Goal: Communication & Community: Share content

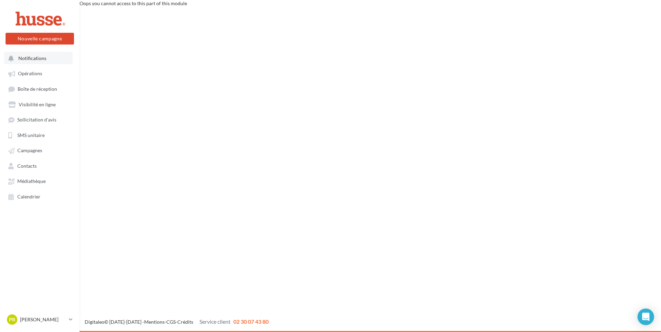
click at [38, 60] on span "Notifications" at bounding box center [32, 58] width 28 height 6
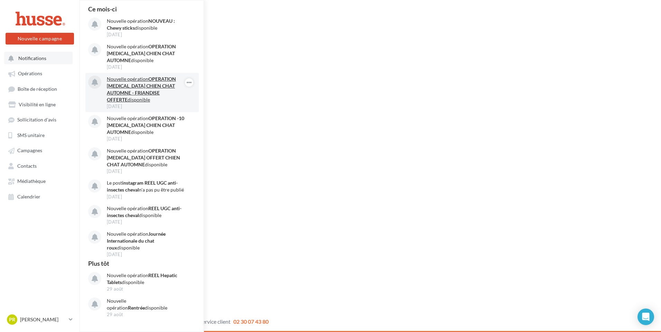
click at [152, 94] on strong "OPERATION [MEDICAL_DATA] CHIEN CHAT AUTOMNE - FRIANDISE OFFERTE" at bounding box center [141, 89] width 69 height 27
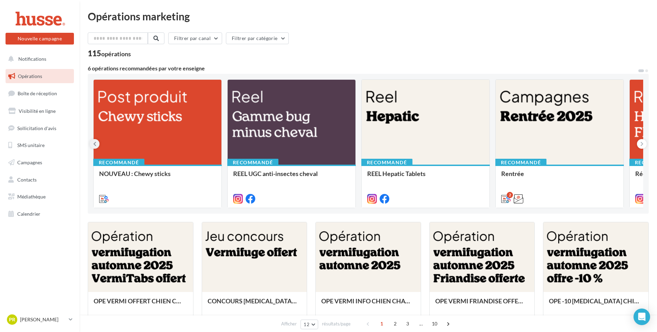
click at [94, 145] on icon at bounding box center [94, 144] width 3 height 7
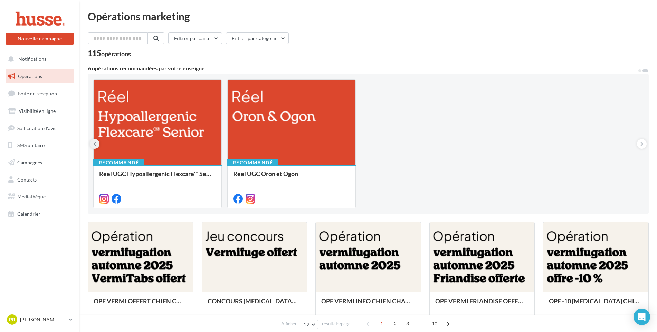
click at [96, 146] on icon at bounding box center [94, 144] width 3 height 7
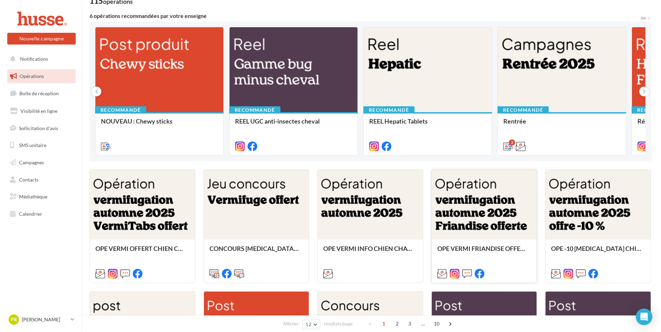
scroll to position [69, 0]
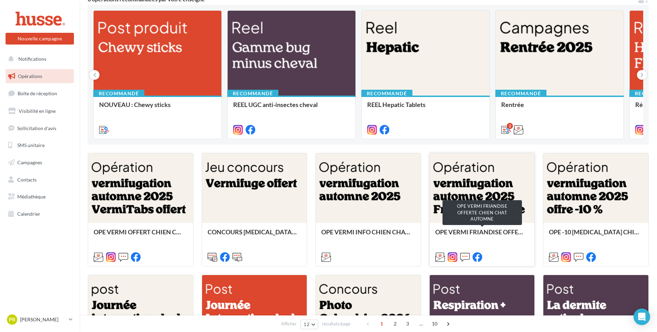
click at [478, 234] on div "OPE VERMI FRIANDISE OFFERTE CHIEN CHAT AUTOMNE" at bounding box center [482, 236] width 94 height 14
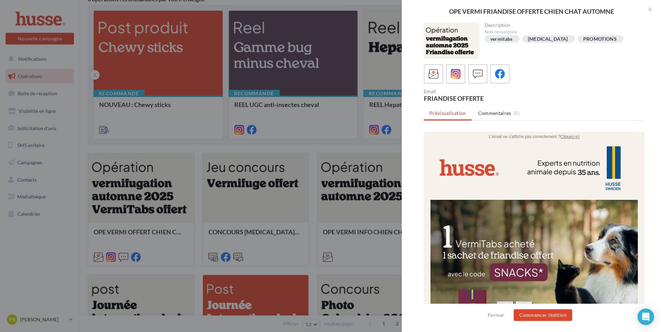
scroll to position [0, 0]
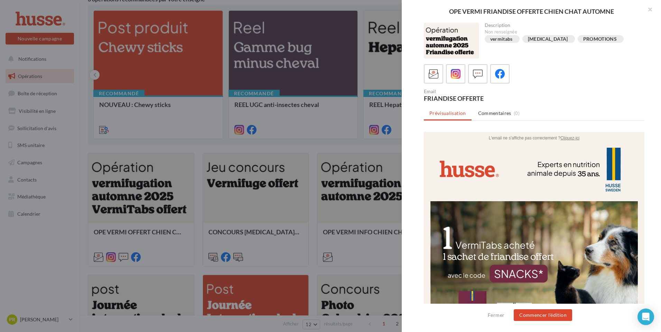
click at [567, 138] on u "Cliquez-ici" at bounding box center [569, 138] width 19 height 5
click at [532, 318] on button "Commencer l'édition" at bounding box center [542, 316] width 58 height 12
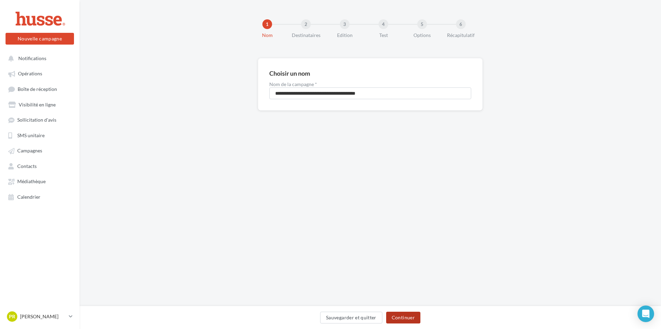
click at [400, 320] on button "Continuer" at bounding box center [403, 318] width 34 height 12
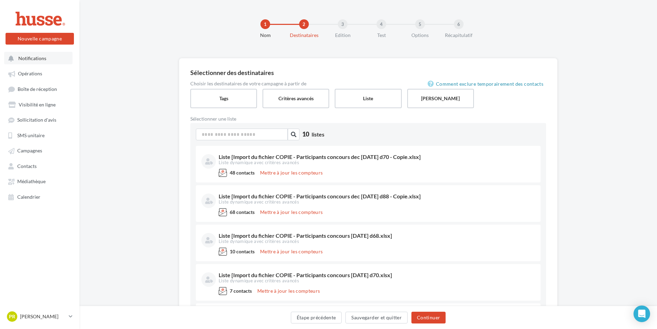
click at [30, 57] on span "Notifications" at bounding box center [32, 58] width 28 height 6
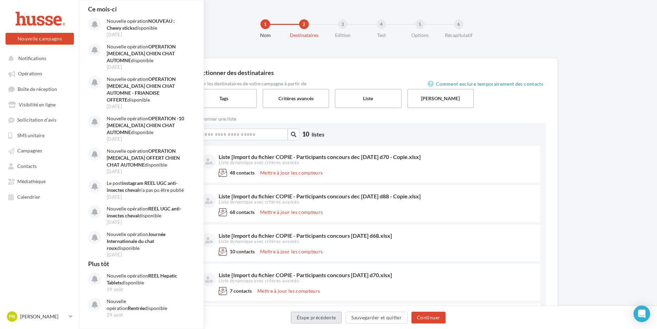
click at [308, 321] on button "Étape précédente" at bounding box center [316, 318] width 51 height 12
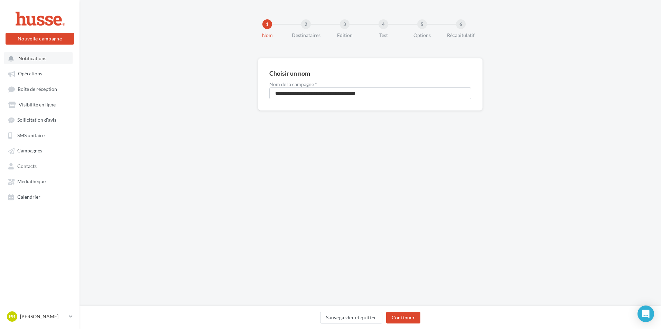
click at [32, 60] on span "Notifications" at bounding box center [32, 58] width 28 height 6
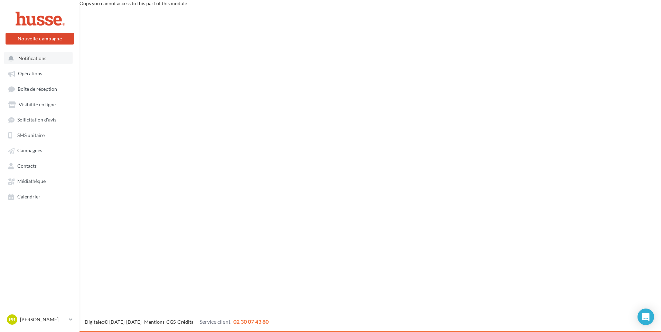
click at [32, 58] on span "Notifications" at bounding box center [32, 58] width 28 height 6
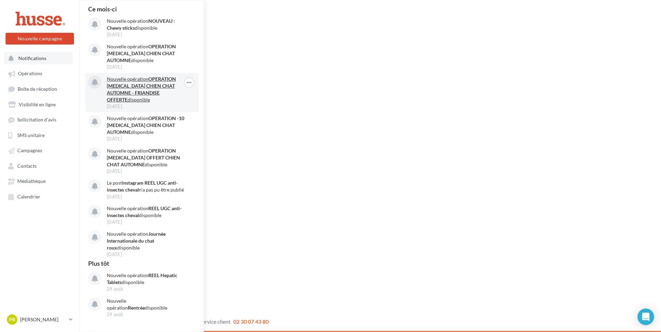
click at [143, 86] on strong "OPERATION VERMIFUGE CHIEN CHAT AUTOMNE - FRIANDISE OFFERTE" at bounding box center [141, 89] width 69 height 27
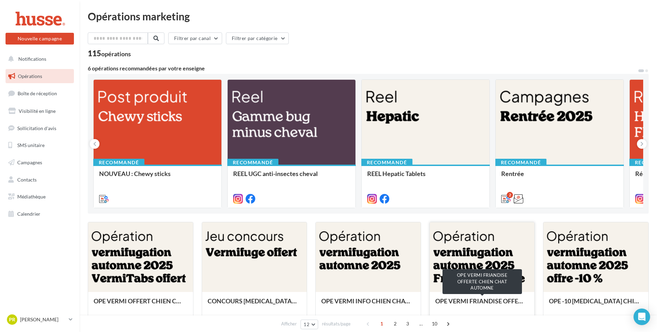
click at [488, 302] on div "OPE VERMI FRIANDISE OFFERTE CHIEN CHAT AUTOMNE" at bounding box center [482, 305] width 94 height 14
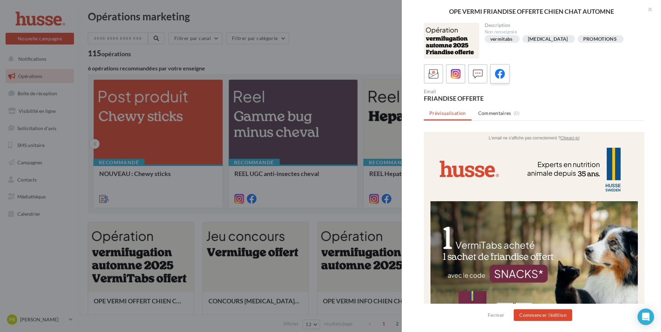
click at [500, 72] on icon at bounding box center [500, 74] width 10 height 10
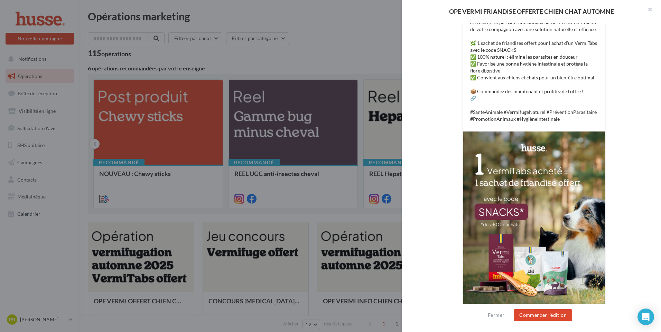
scroll to position [193, 0]
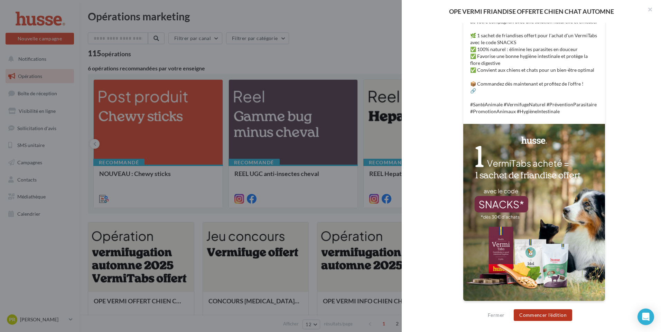
click at [537, 316] on button "Commencer l'édition" at bounding box center [542, 316] width 58 height 12
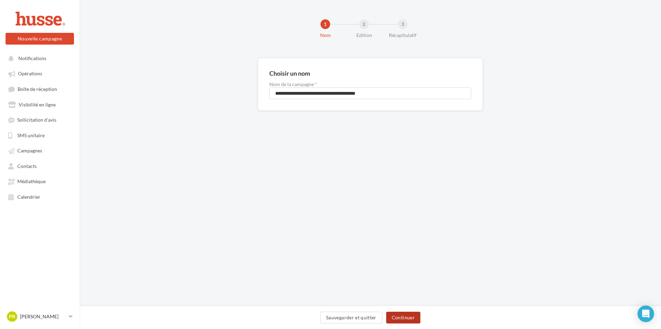
click at [410, 317] on button "Continuer" at bounding box center [403, 318] width 34 height 12
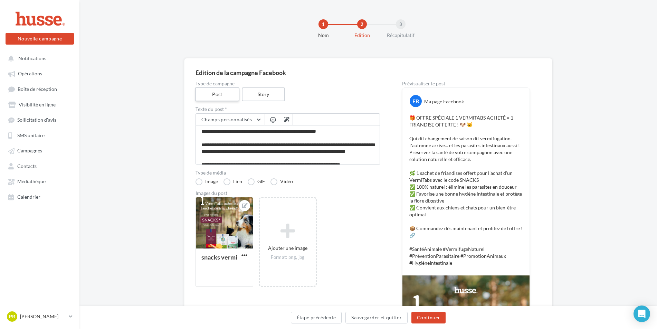
click at [221, 95] on label "Post" at bounding box center [217, 94] width 44 height 14
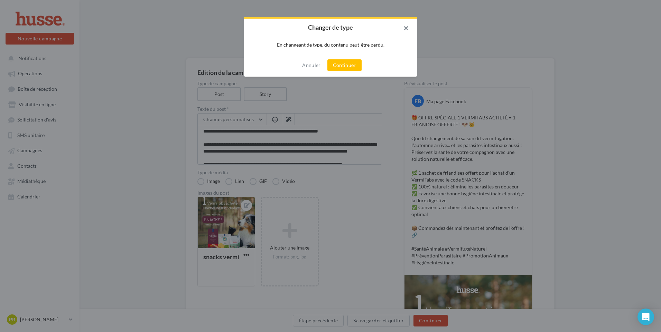
click at [407, 27] on button "button" at bounding box center [403, 29] width 28 height 21
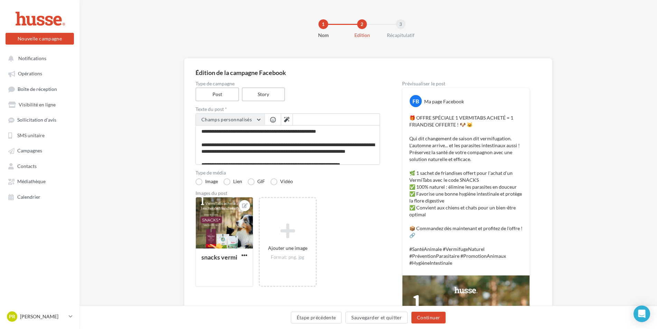
click at [260, 120] on button "Champs personnalisés" at bounding box center [230, 120] width 69 height 12
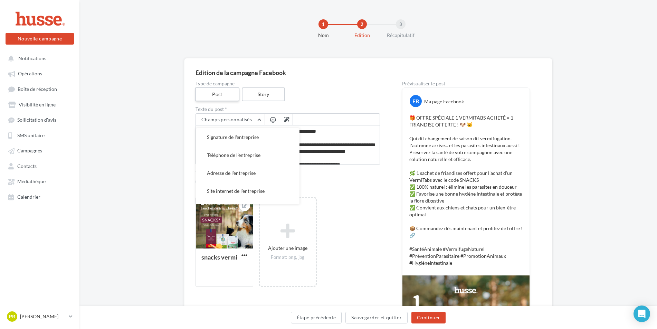
click at [213, 92] on label "Post" at bounding box center [217, 94] width 44 height 14
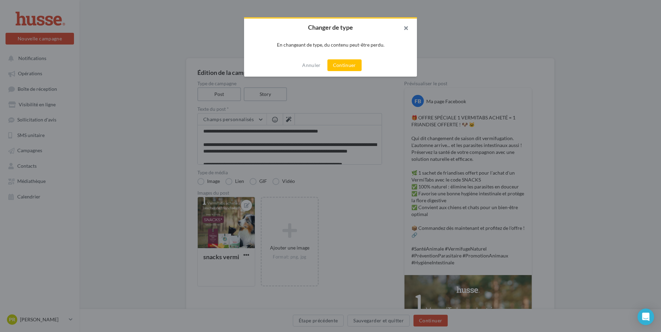
click at [407, 26] on button "button" at bounding box center [403, 29] width 28 height 21
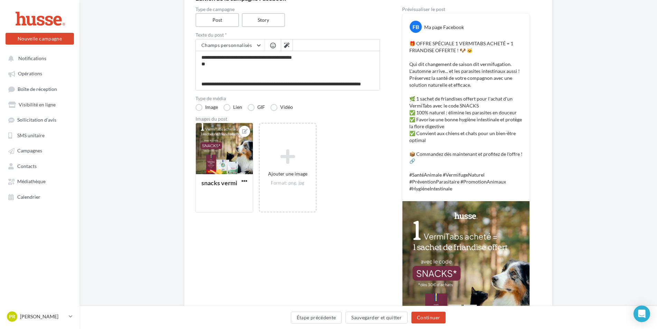
scroll to position [104, 0]
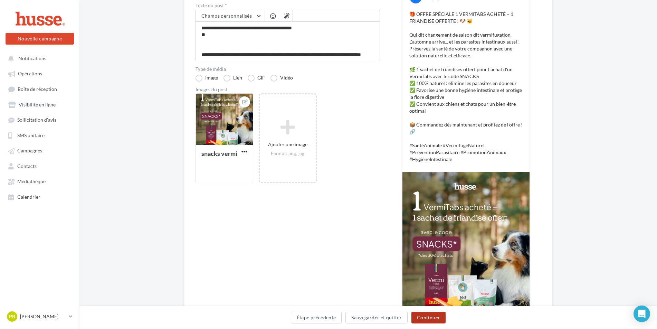
click at [430, 318] on button "Continuer" at bounding box center [428, 318] width 34 height 12
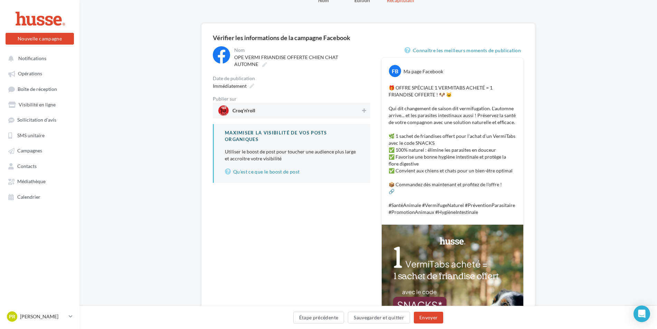
scroll to position [35, 0]
click at [495, 50] on link "Connaître les meilleurs moments de publication" at bounding box center [464, 51] width 119 height 8
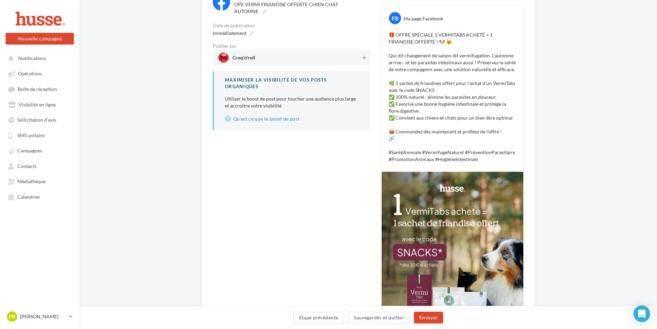
scroll to position [69, 0]
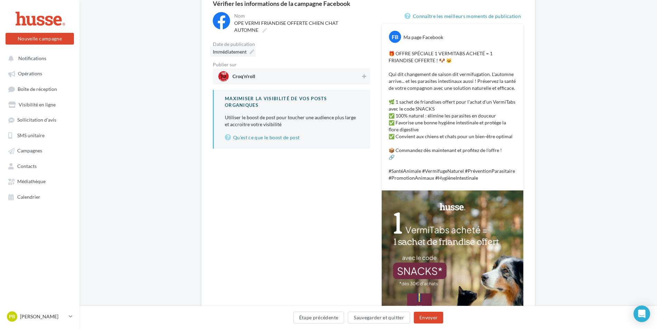
click at [232, 52] on span "Immédiatement" at bounding box center [230, 52] width 34 height 6
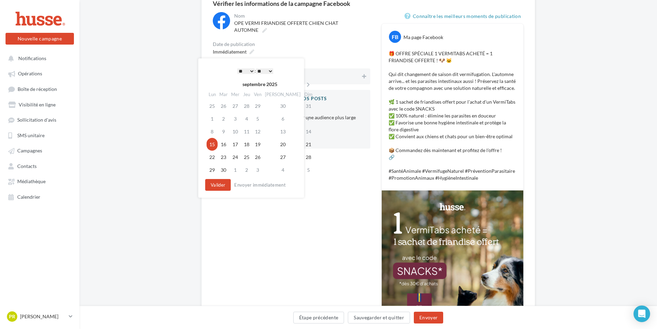
click at [213, 145] on td "15" at bounding box center [212, 144] width 11 height 13
click at [224, 145] on td "16" at bounding box center [224, 144] width 12 height 13
click at [251, 70] on select "* * * * * * * * * * ** ** ** ** ** ** ** ** ** ** ** ** ** **" at bounding box center [245, 71] width 17 height 6
click at [218, 186] on button "Valider" at bounding box center [218, 185] width 26 height 12
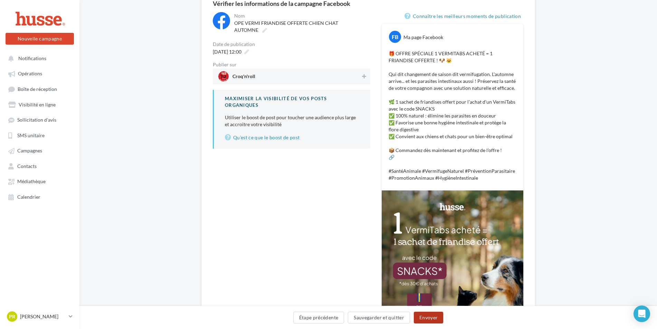
click at [425, 318] on button "Envoyer" at bounding box center [428, 318] width 29 height 12
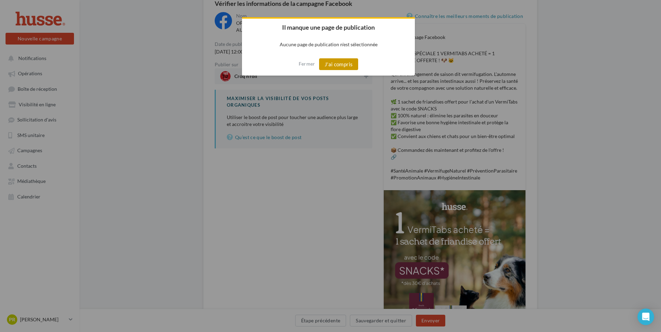
click at [332, 63] on button "J'ai compris" at bounding box center [338, 64] width 39 height 12
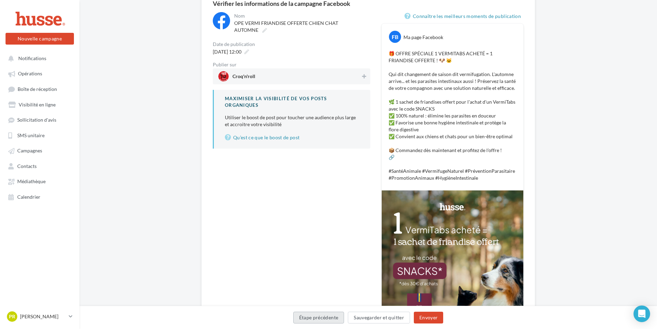
click at [325, 319] on button "Étape précédente" at bounding box center [318, 318] width 51 height 12
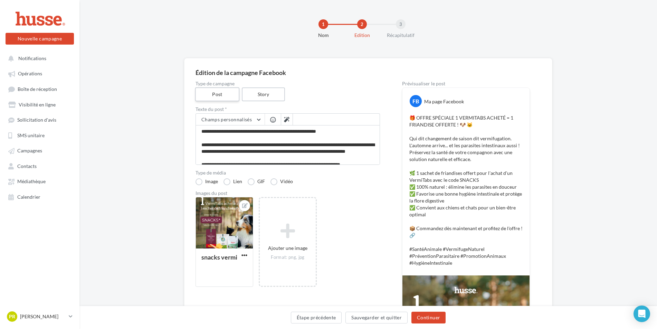
click at [206, 93] on label "Post" at bounding box center [217, 94] width 44 height 14
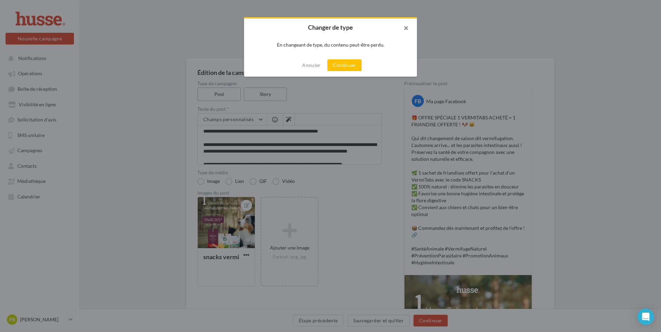
click at [407, 29] on button "button" at bounding box center [403, 29] width 28 height 21
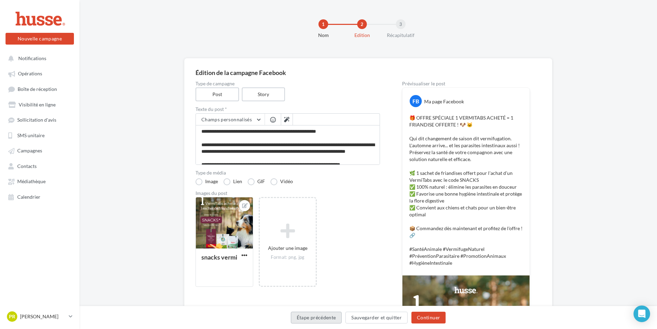
click at [324, 318] on button "Étape précédente" at bounding box center [316, 318] width 51 height 12
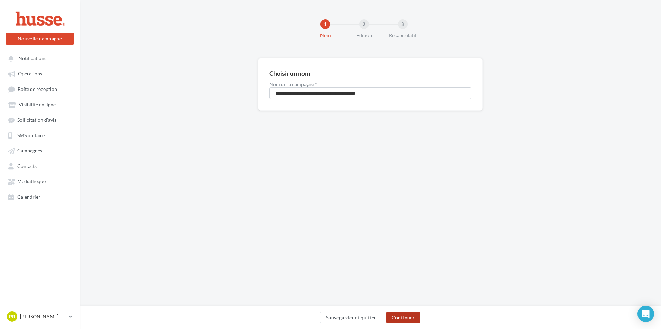
click at [404, 318] on button "Continuer" at bounding box center [403, 318] width 34 height 12
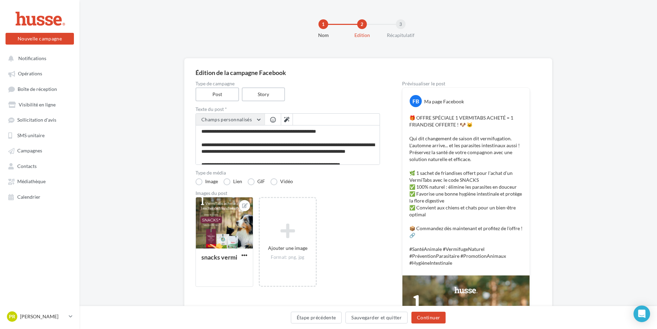
click at [259, 119] on button "Champs personnalisés" at bounding box center [230, 120] width 69 height 12
click at [227, 95] on label "Post" at bounding box center [217, 94] width 44 height 14
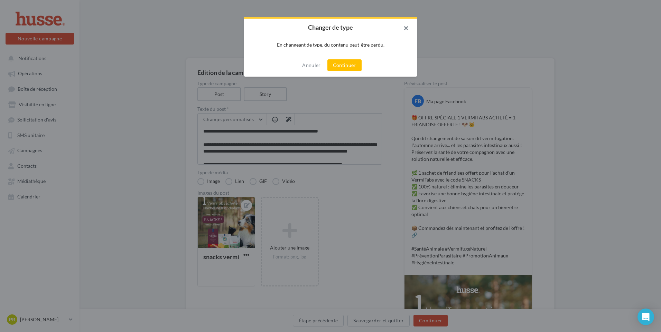
click at [405, 25] on button "button" at bounding box center [403, 29] width 28 height 21
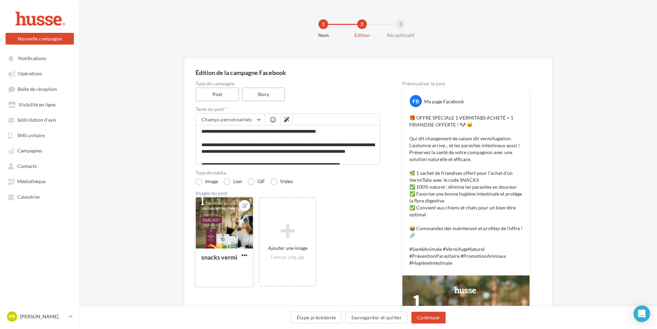
click at [217, 240] on div at bounding box center [224, 223] width 57 height 52
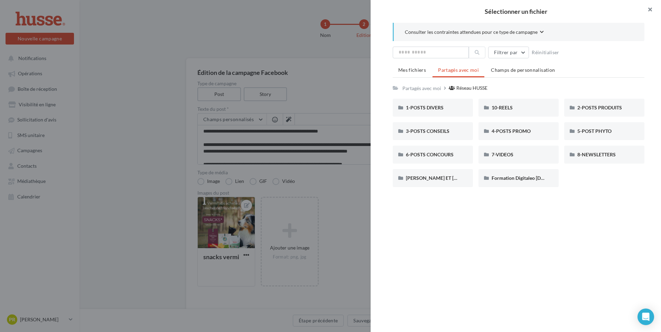
click at [649, 9] on button "button" at bounding box center [647, 10] width 28 height 21
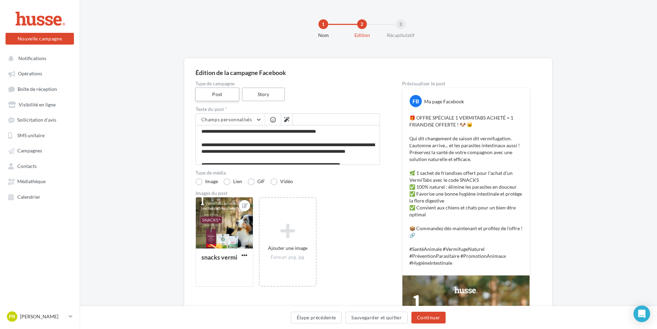
click at [238, 96] on label "Post" at bounding box center [217, 94] width 44 height 14
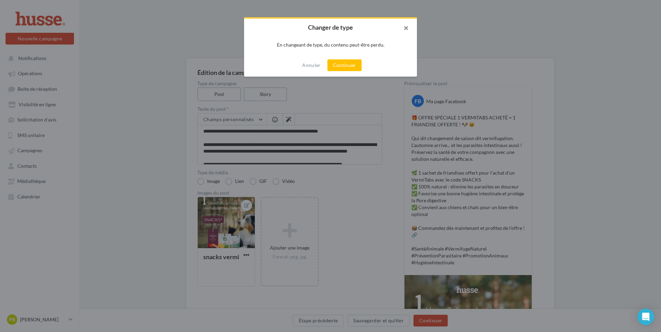
click at [406, 28] on button "button" at bounding box center [403, 29] width 28 height 21
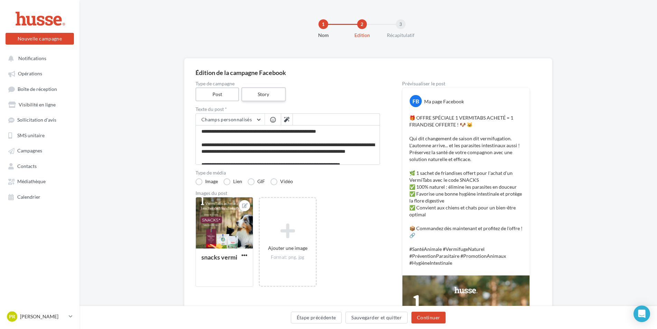
click at [259, 95] on label "Story" at bounding box center [263, 94] width 44 height 14
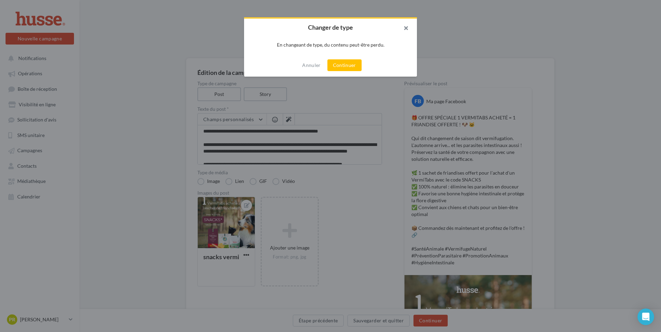
click at [404, 27] on button "button" at bounding box center [403, 29] width 28 height 21
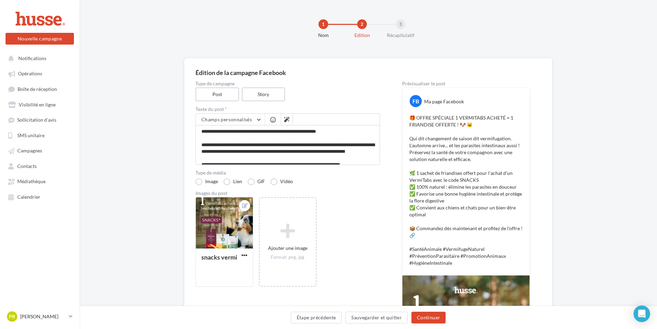
click at [444, 84] on div "Prévisualiser le post" at bounding box center [466, 83] width 128 height 5
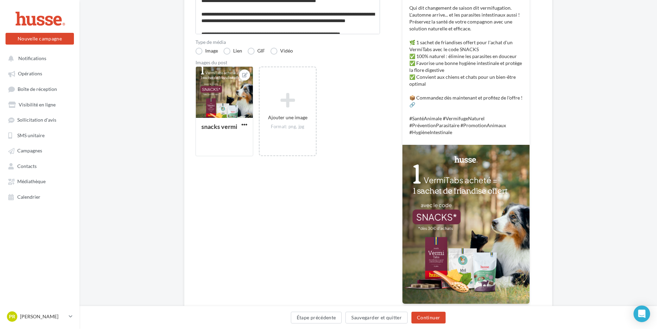
scroll to position [172, 0]
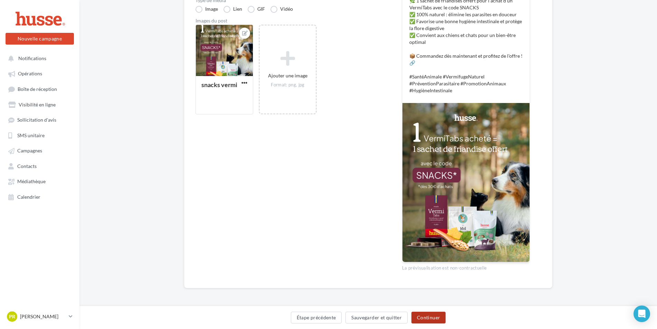
click at [426, 313] on button "Continuer" at bounding box center [428, 318] width 34 height 12
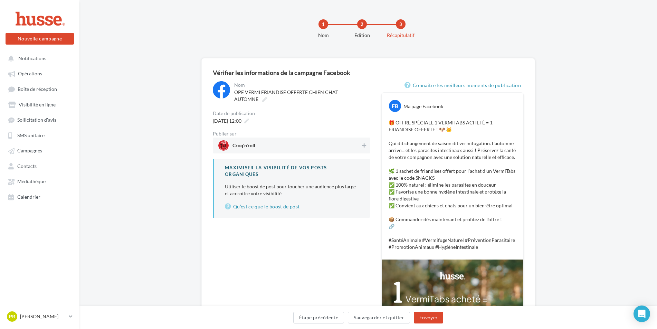
click at [271, 146] on span "Croq'n'roll" at bounding box center [289, 145] width 142 height 10
click at [427, 319] on button "Envoyer" at bounding box center [428, 318] width 29 height 12
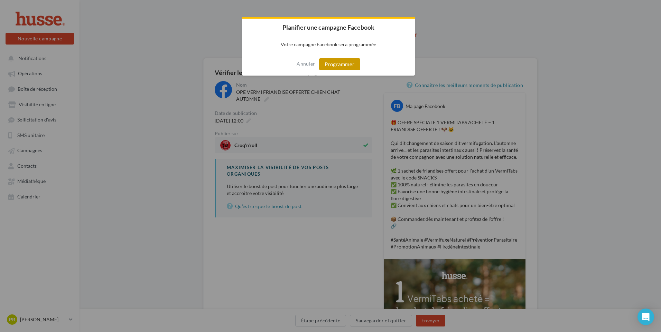
click at [342, 64] on button "Programmer" at bounding box center [339, 64] width 41 height 12
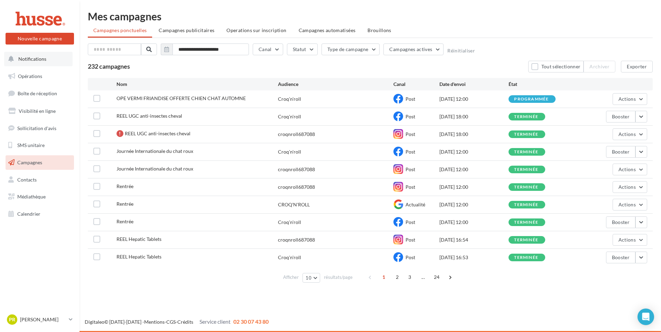
click at [30, 59] on span "Notifications" at bounding box center [32, 59] width 28 height 6
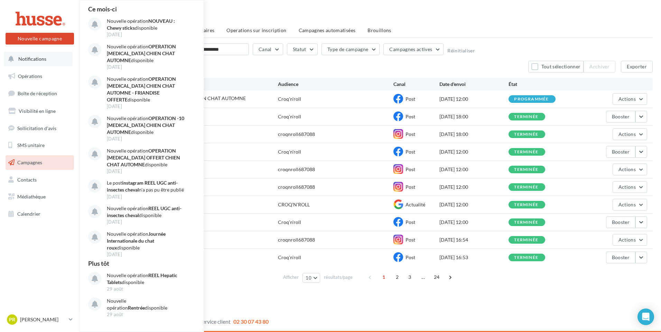
click at [33, 59] on span "Notifications" at bounding box center [32, 59] width 28 height 6
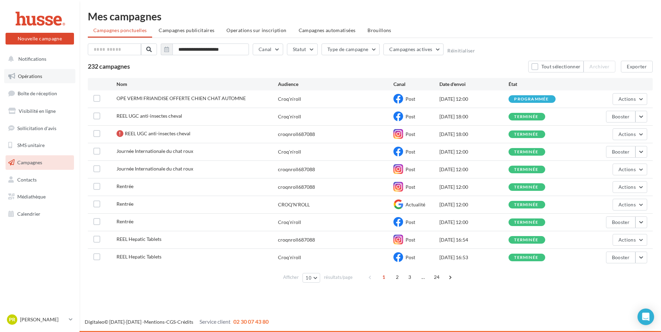
click at [30, 77] on span "Opérations" at bounding box center [30, 76] width 24 height 6
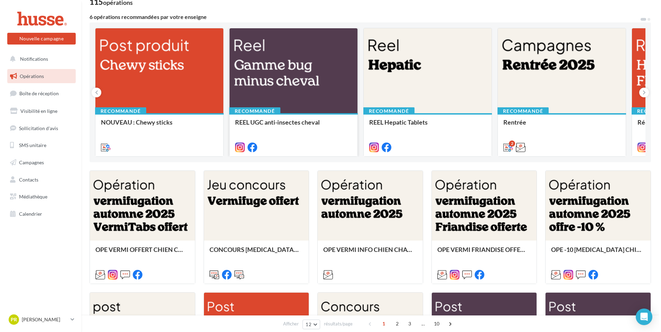
scroll to position [69, 0]
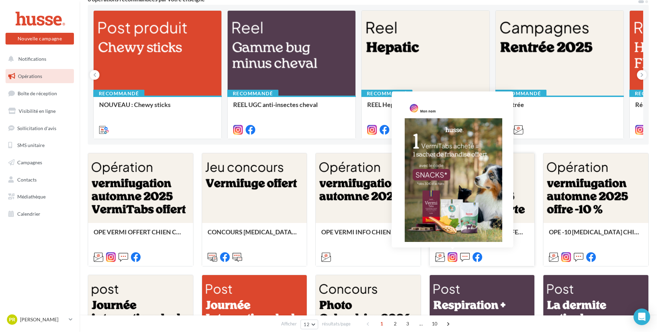
click at [452, 259] on icon at bounding box center [453, 258] width 10 height 10
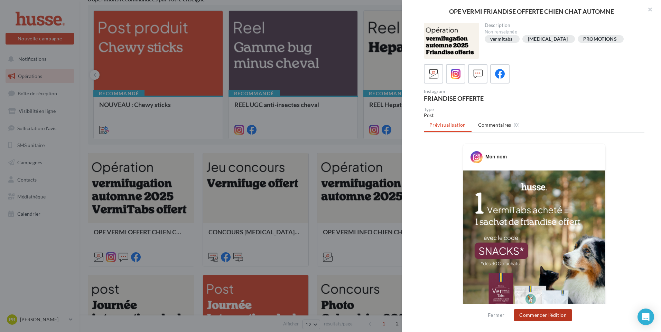
click at [554, 318] on button "Commencer l'édition" at bounding box center [542, 316] width 58 height 12
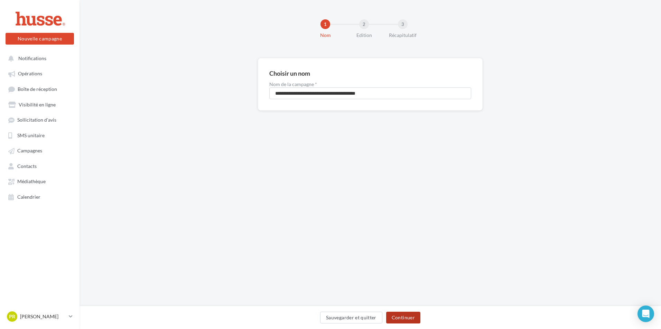
click at [400, 319] on button "Continuer" at bounding box center [403, 318] width 34 height 12
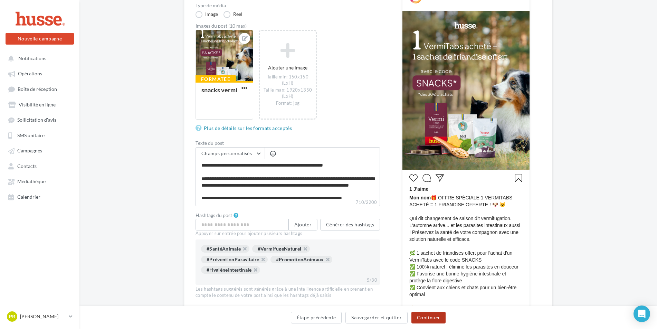
click at [435, 317] on button "Continuer" at bounding box center [428, 318] width 34 height 12
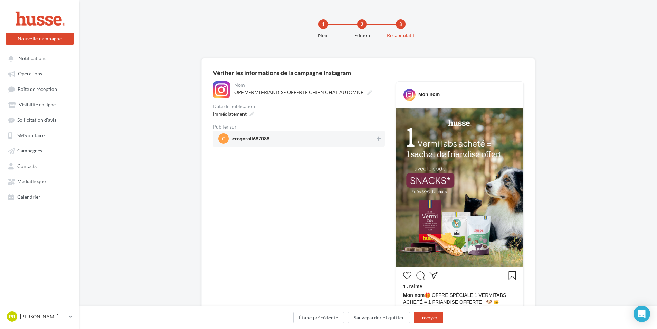
click at [336, 139] on span "c croqnroll687088" at bounding box center [296, 138] width 157 height 10
click at [435, 320] on button "Envoyer" at bounding box center [428, 318] width 29 height 12
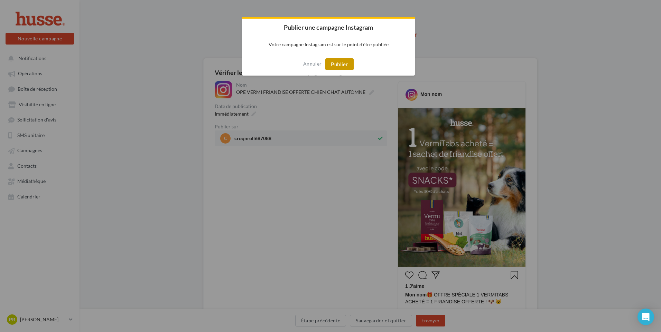
click at [347, 64] on button "Publier" at bounding box center [339, 64] width 28 height 12
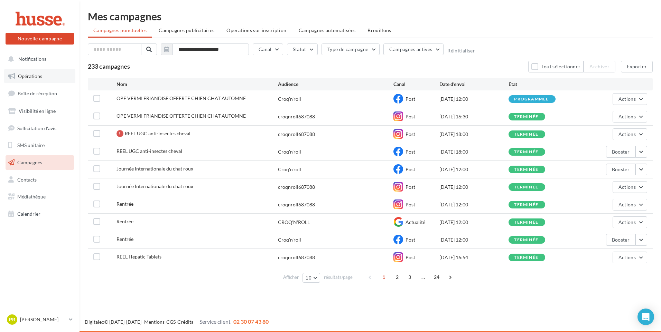
click at [42, 77] on link "Opérations" at bounding box center [39, 76] width 71 height 15
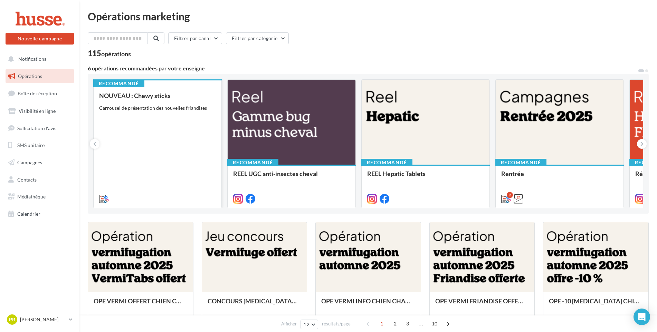
click at [162, 181] on div "NOUVEAU : Chewy sticks Carrousel de présentation des nouvelles friandises" at bounding box center [157, 147] width 117 height 110
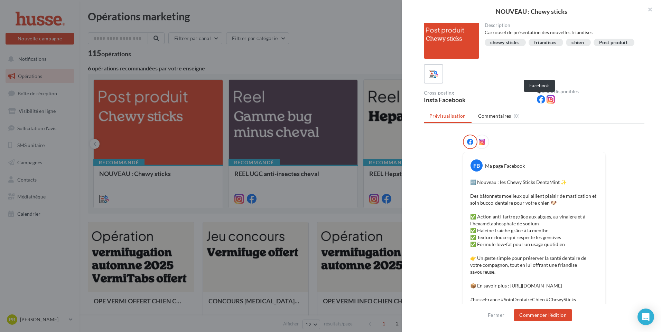
click at [541, 99] on icon at bounding box center [540, 99] width 8 height 8
click at [528, 317] on button "Commencer l'édition" at bounding box center [542, 316] width 58 height 12
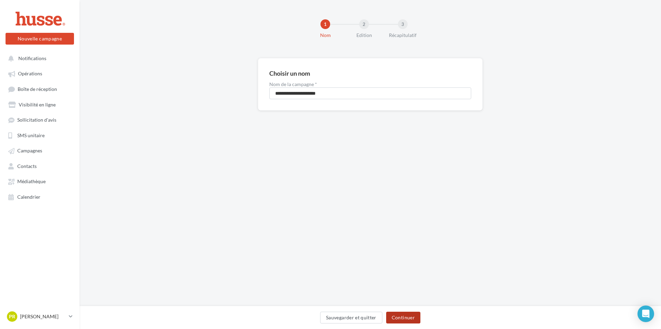
click at [396, 318] on button "Continuer" at bounding box center [403, 318] width 34 height 12
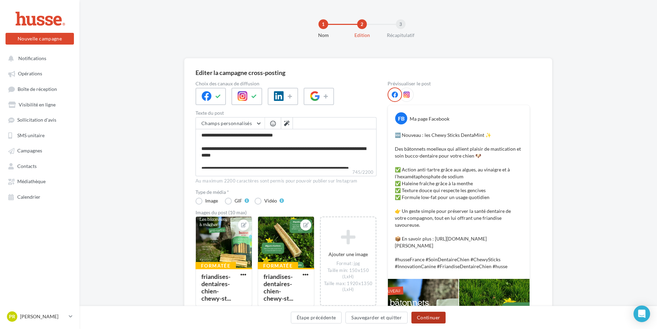
click at [428, 321] on button "Continuer" at bounding box center [428, 318] width 34 height 12
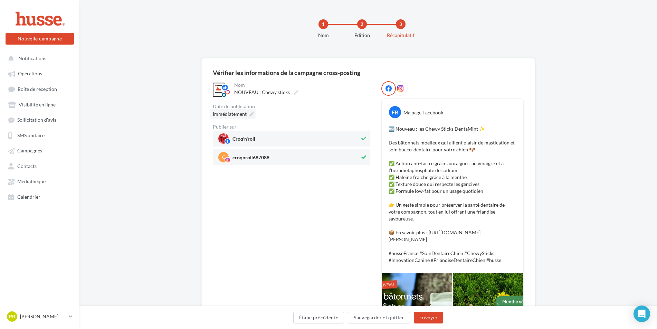
click at [227, 114] on span "Immédiatement" at bounding box center [230, 114] width 34 height 6
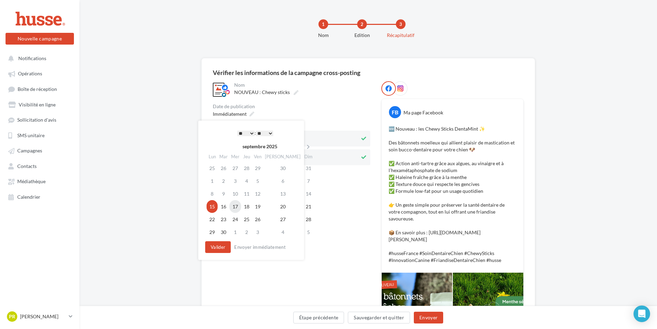
click at [236, 207] on td "17" at bounding box center [235, 206] width 12 height 13
click at [251, 132] on select "* * * * * * * * * * ** ** ** ** ** ** ** ** ** ** ** ** ** **" at bounding box center [245, 134] width 17 height 6
click at [221, 247] on button "Valider" at bounding box center [218, 247] width 26 height 12
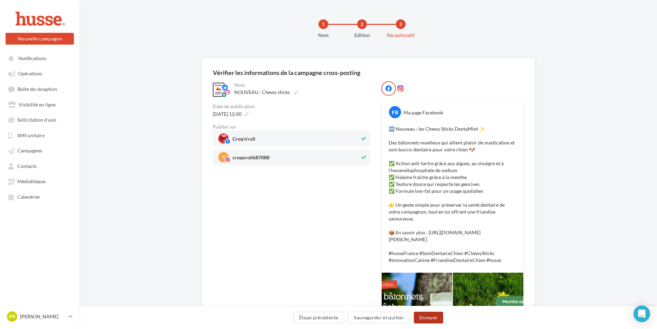
click at [428, 317] on button "Envoyer" at bounding box center [428, 318] width 29 height 12
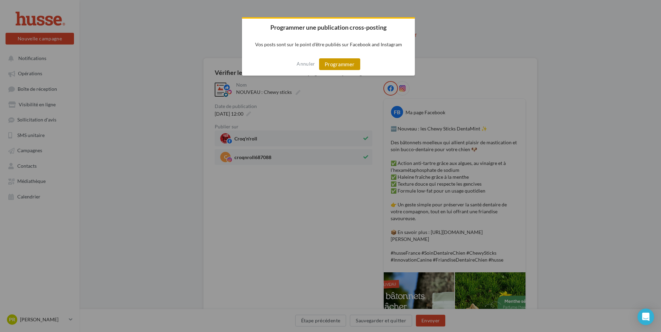
click at [344, 68] on button "Programmer" at bounding box center [339, 64] width 41 height 12
